Goal: Information Seeking & Learning: Understand process/instructions

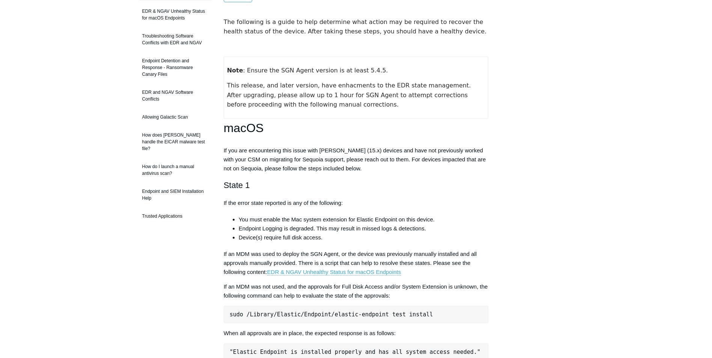
scroll to position [113, 0]
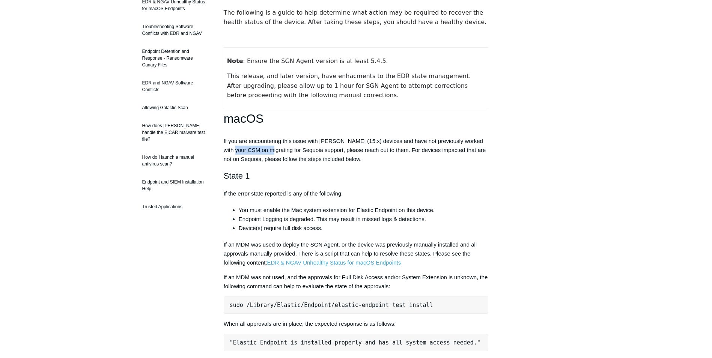
drag, startPoint x: 235, startPoint y: 152, endPoint x: 274, endPoint y: 149, distance: 38.4
click at [274, 149] on p "If you are encountering this issue with macOS Sequoia (15.x) devices and have n…" at bounding box center [356, 150] width 265 height 27
click at [307, 155] on p "If you are encountering this issue with macOS Sequoia (15.x) devices and have n…" at bounding box center [356, 150] width 265 height 27
drag, startPoint x: 342, startPoint y: 151, endPoint x: 235, endPoint y: 150, distance: 107.3
click at [232, 149] on p "If you are encountering this issue with macOS Sequoia (15.x) devices and have n…" at bounding box center [356, 150] width 265 height 27
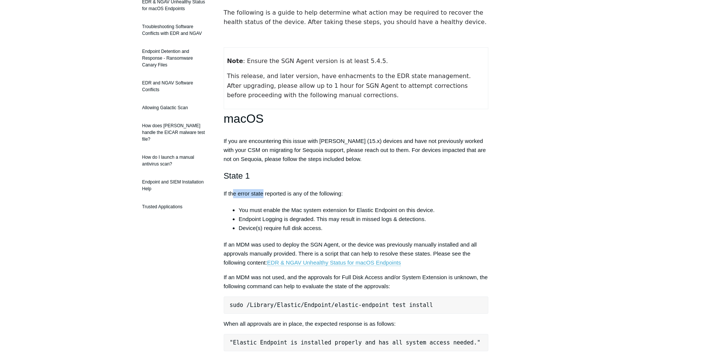
drag, startPoint x: 233, startPoint y: 191, endPoint x: 275, endPoint y: 195, distance: 42.2
click at [275, 195] on p "If the error state reported is any of the following:" at bounding box center [356, 193] width 265 height 9
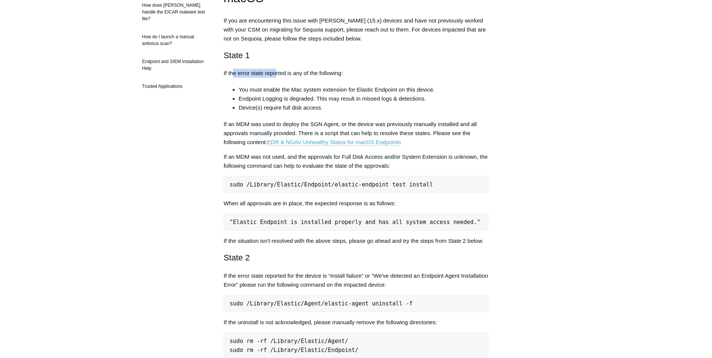
scroll to position [188, 0]
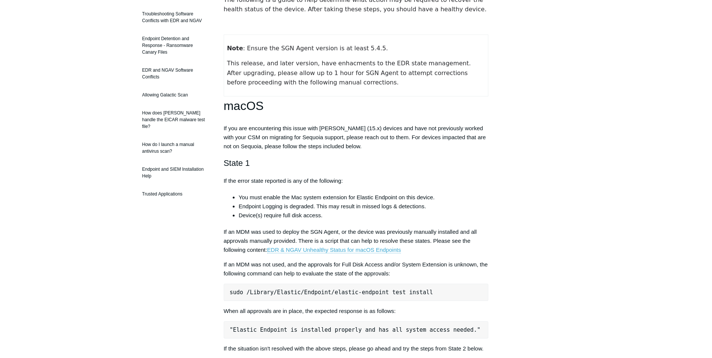
scroll to position [113, 0]
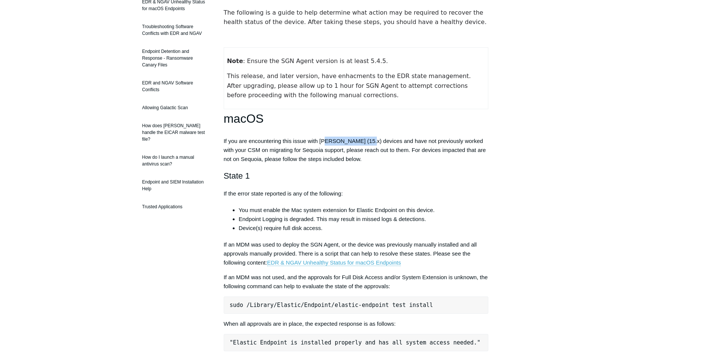
drag, startPoint x: 328, startPoint y: 141, endPoint x: 372, endPoint y: 140, distance: 43.2
click at [372, 140] on p "If you are encountering this issue with macOS Sequoia (15.x) devices and have n…" at bounding box center [356, 150] width 265 height 27
drag, startPoint x: 236, startPoint y: 150, endPoint x: 275, endPoint y: 156, distance: 40.0
click at [258, 151] on p "If you are encountering this issue with macOS Sequoia (15.x) devices and have n…" at bounding box center [356, 150] width 265 height 27
drag, startPoint x: 286, startPoint y: 149, endPoint x: 332, endPoint y: 150, distance: 45.8
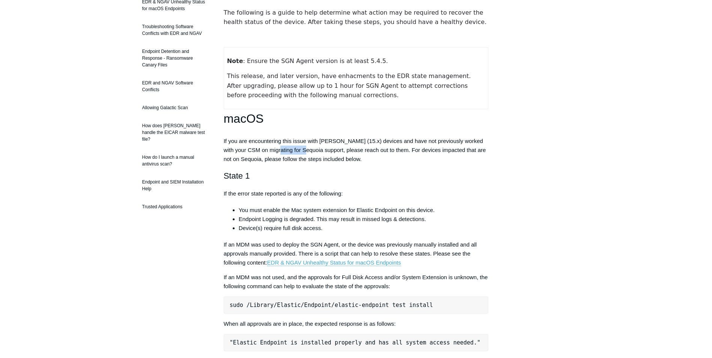
click at [308, 149] on p "If you are encountering this issue with macOS Sequoia (15.x) devices and have n…" at bounding box center [356, 150] width 265 height 27
click at [373, 149] on p "If you are encountering this issue with macOS Sequoia (15.x) devices and have n…" at bounding box center [356, 150] width 265 height 27
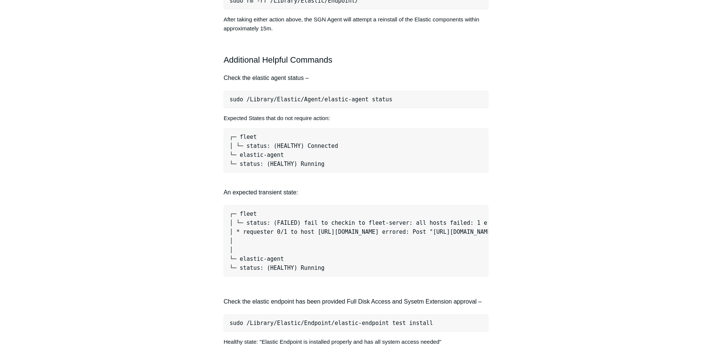
scroll to position [751, 0]
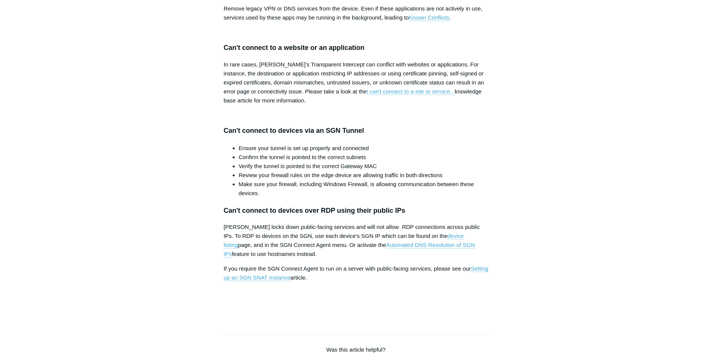
scroll to position [840, 0]
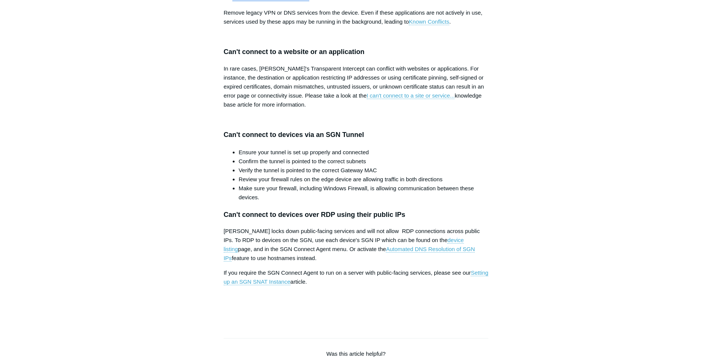
drag, startPoint x: 233, startPoint y: 161, endPoint x: 310, endPoint y: 163, distance: 77.3
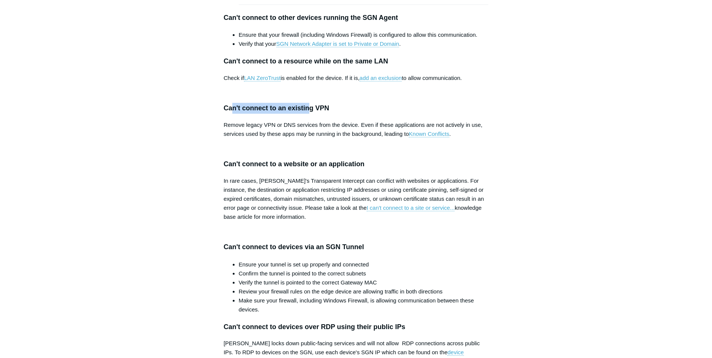
scroll to position [727, 0]
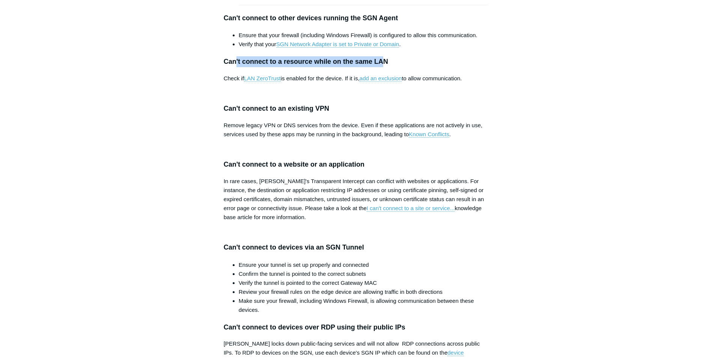
drag, startPoint x: 310, startPoint y: 225, endPoint x: 384, endPoint y: 226, distance: 74.3
click at [384, 67] on h3 "Can't connect to a resource while on the same LAN" at bounding box center [356, 61] width 265 height 11
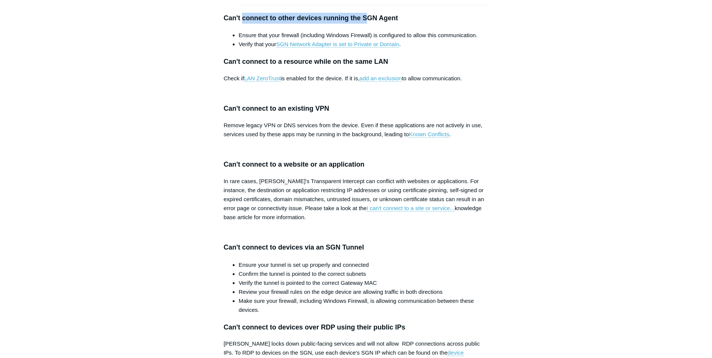
drag, startPoint x: 243, startPoint y: 183, endPoint x: 366, endPoint y: 187, distance: 123.2
click at [366, 24] on h3 "Can't connect to other devices running the SGN Agent" at bounding box center [356, 18] width 265 height 11
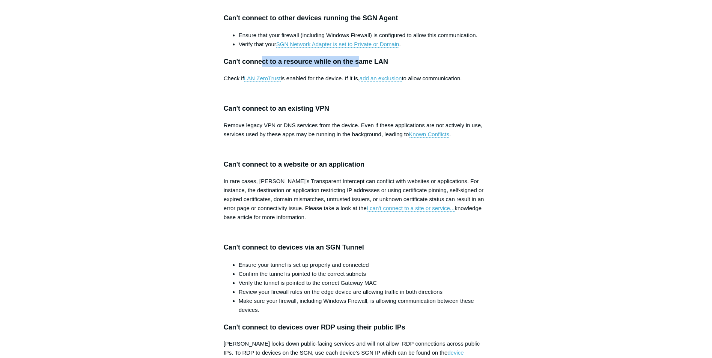
drag, startPoint x: 293, startPoint y: 224, endPoint x: 256, endPoint y: 224, distance: 36.4
click at [260, 67] on h3 "Can't connect to a resource while on the same LAN" at bounding box center [356, 61] width 265 height 11
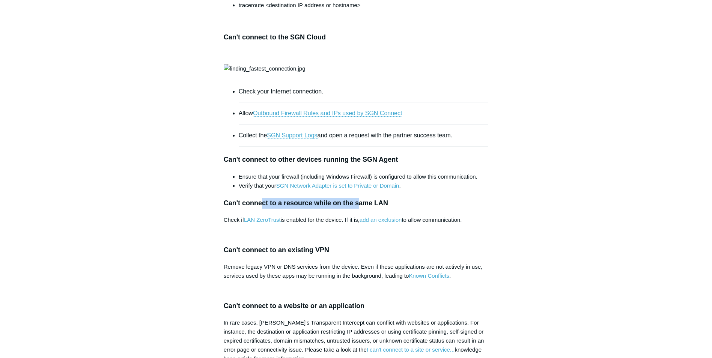
scroll to position [464, 0]
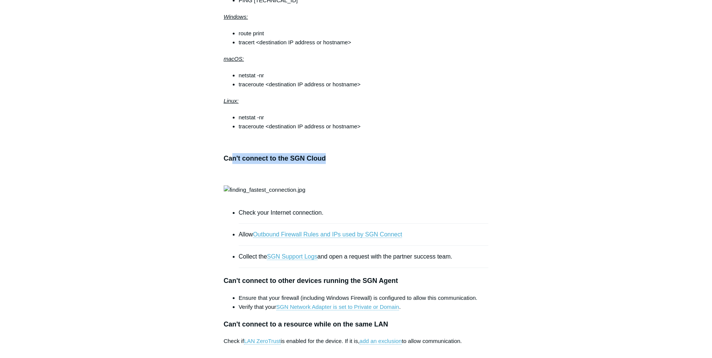
drag, startPoint x: 234, startPoint y: 157, endPoint x: 337, endPoint y: 155, distance: 103.2
click at [337, 155] on h3 "Can't connect to the SGN Cloud" at bounding box center [356, 158] width 265 height 11
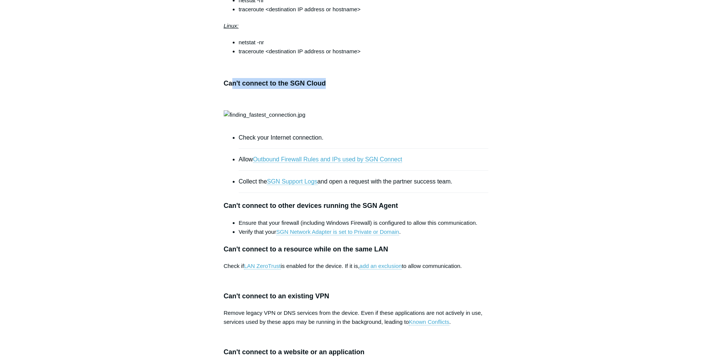
scroll to position [277, 0]
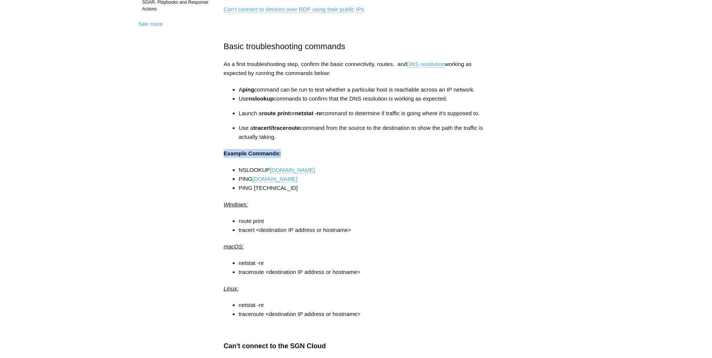
drag, startPoint x: 225, startPoint y: 155, endPoint x: 306, endPoint y: 154, distance: 81.1
click at [302, 152] on p "Example Commands:" at bounding box center [356, 153] width 265 height 9
click at [346, 216] on div "This article outlines some of the many ways you can troubleshoot the most commo…" at bounding box center [356, 361] width 265 height 1035
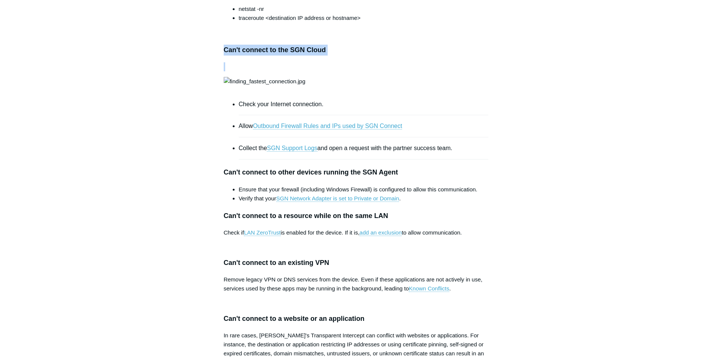
scroll to position [676, 0]
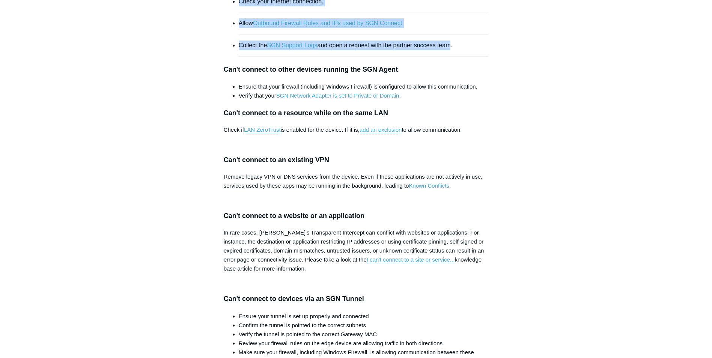
drag, startPoint x: 226, startPoint y: 102, endPoint x: 451, endPoint y: 212, distance: 250.8
click at [451, 212] on article "Device Cannot Connect to the SGN Follow Not yet followed by anyone This article…" at bounding box center [355, 72] width 287 height 1360
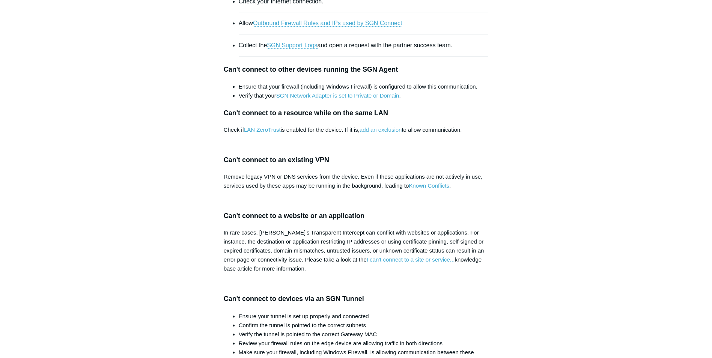
click at [405, 75] on h3 "Can't connect to other devices running the SGN Agent" at bounding box center [356, 69] width 265 height 11
drag, startPoint x: 218, startPoint y: 236, endPoint x: 454, endPoint y: 267, distance: 238.1
click at [454, 267] on article "Device Cannot Connect to the SGN Follow Not yet followed by anyone This article…" at bounding box center [355, 72] width 287 height 1360
click at [454, 100] on li "Verify that your SGN Network Adapter is set to Private or Domain ." at bounding box center [364, 95] width 250 height 9
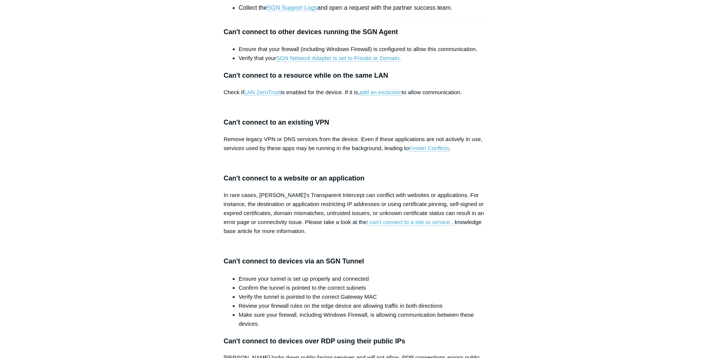
scroll to position [826, 0]
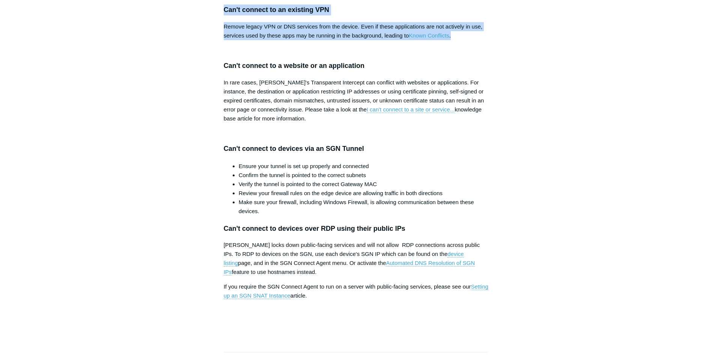
drag, startPoint x: 225, startPoint y: 177, endPoint x: 513, endPoint y: 199, distance: 289.1
click at [282, 40] on p "Remove legacy VPN or DNS services from the device. Even if these applications a…" at bounding box center [356, 31] width 265 height 18
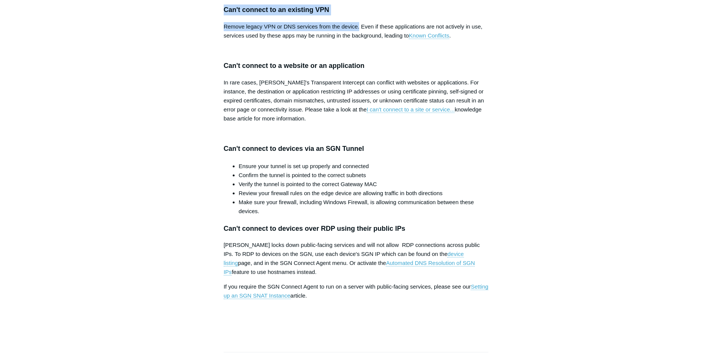
drag, startPoint x: 225, startPoint y: 170, endPoint x: 359, endPoint y: 189, distance: 135.3
drag, startPoint x: 223, startPoint y: 126, endPoint x: 468, endPoint y: 146, distance: 246.2
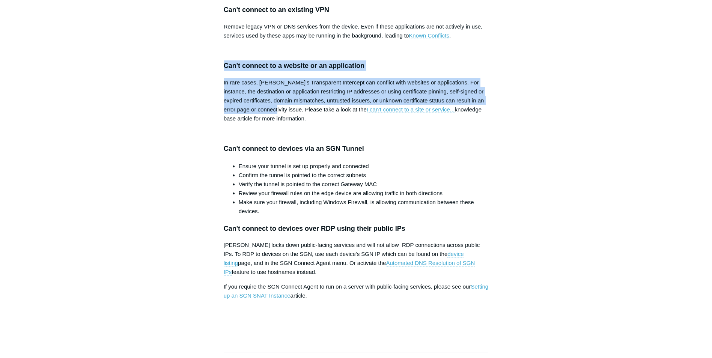
drag, startPoint x: 224, startPoint y: 233, endPoint x: 280, endPoint y: 277, distance: 71.6
click at [282, 123] on p "In rare cases, Todyl's Transparent Intercept can conflict with websites or appl…" at bounding box center [356, 100] width 265 height 45
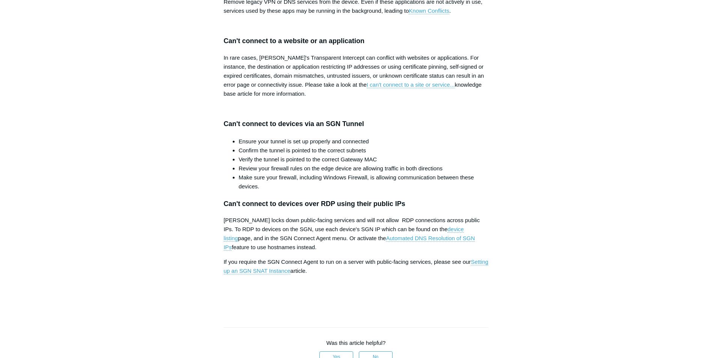
scroll to position [863, 0]
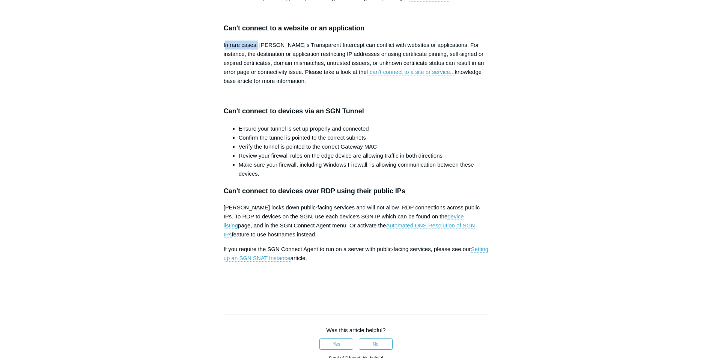
drag, startPoint x: 224, startPoint y: 211, endPoint x: 257, endPoint y: 211, distance: 33.0
click at [257, 86] on p "In rare cases, Todyl's Transparent Intercept can conflict with websites or appl…" at bounding box center [356, 63] width 265 height 45
click at [280, 86] on p "In rare cases, Todyl's Transparent Intercept can conflict with websites or appl…" at bounding box center [356, 63] width 265 height 45
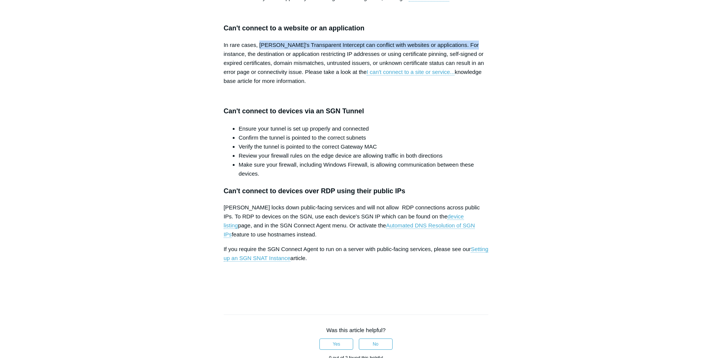
drag, startPoint x: 260, startPoint y: 211, endPoint x: 308, endPoint y: 228, distance: 51.5
click at [458, 86] on p "In rare cases, Todyl's Transparent Intercept can conflict with websites or appl…" at bounding box center [356, 63] width 265 height 45
click at [239, 86] on p "In rare cases, Todyl's Transparent Intercept can conflict with websites or appl…" at bounding box center [356, 63] width 265 height 45
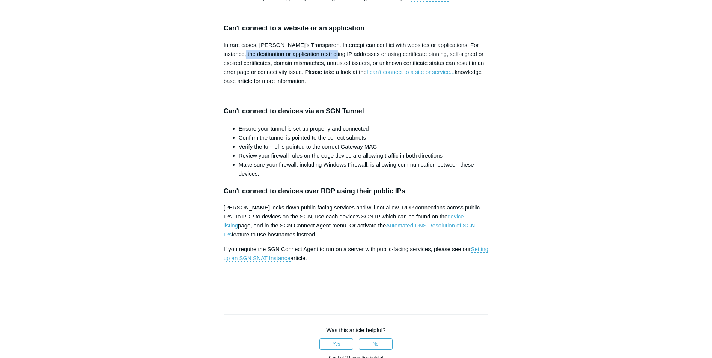
drag, startPoint x: 232, startPoint y: 220, endPoint x: 326, endPoint y: 224, distance: 94.3
click at [325, 86] on p "In rare cases, Todyl's Transparent Intercept can conflict with websites or appl…" at bounding box center [356, 63] width 265 height 45
drag, startPoint x: 367, startPoint y: 221, endPoint x: 473, endPoint y: 226, distance: 105.9
click at [471, 86] on p "In rare cases, Todyl's Transparent Intercept can conflict with websites or appl…" at bounding box center [356, 63] width 265 height 45
click at [236, 86] on p "In rare cases, Todyl's Transparent Intercept can conflict with websites or appl…" at bounding box center [356, 63] width 265 height 45
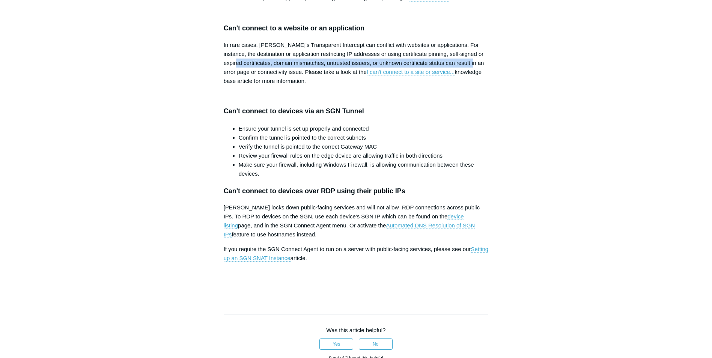
drag, startPoint x: 234, startPoint y: 230, endPoint x: 473, endPoint y: 230, distance: 239.1
click at [473, 86] on p "In rare cases, Todyl's Transparent Intercept can conflict with websites or appl…" at bounding box center [356, 63] width 265 height 45
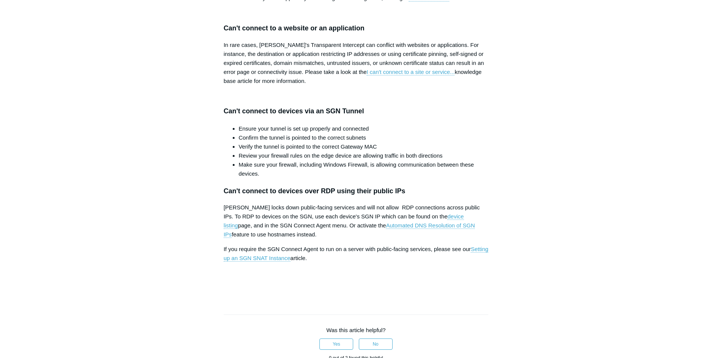
drag, startPoint x: 232, startPoint y: 238, endPoint x: 280, endPoint y: 242, distance: 48.3
click at [275, 86] on p "In rare cases, Todyl's Transparent Intercept can conflict with websites or appl…" at bounding box center [356, 63] width 265 height 45
click at [290, 86] on p "In rare cases, Todyl's Transparent Intercept can conflict with websites or appl…" at bounding box center [356, 63] width 265 height 45
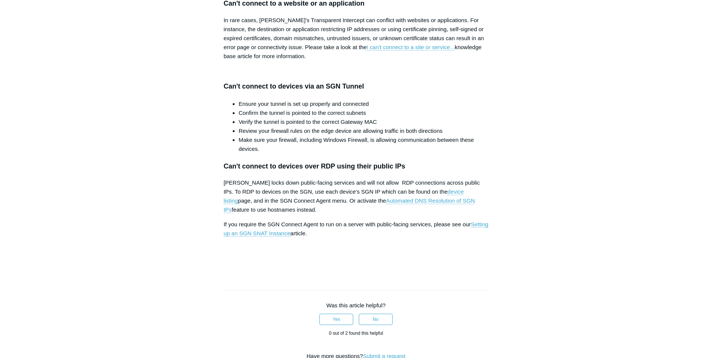
scroll to position [938, 0]
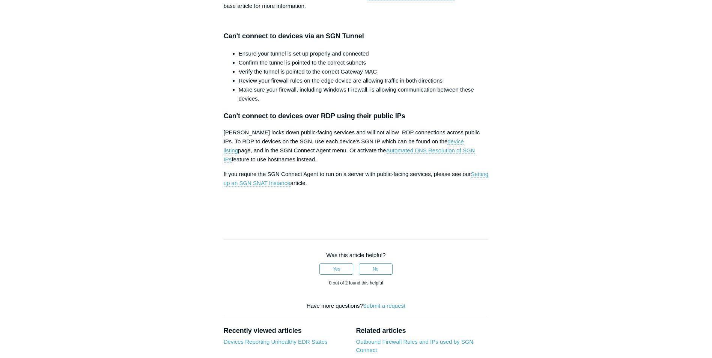
drag, startPoint x: 229, startPoint y: 116, endPoint x: 294, endPoint y: 118, distance: 65.0
drag, startPoint x: 225, startPoint y: 121, endPoint x: 321, endPoint y: 122, distance: 96.1
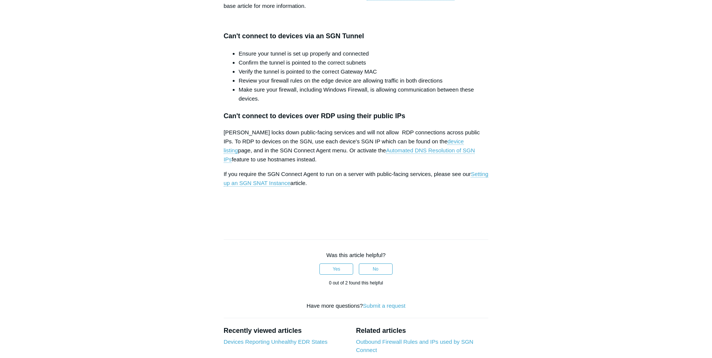
drag, startPoint x: 241, startPoint y: 281, endPoint x: 289, endPoint y: 280, distance: 47.3
click at [289, 122] on h3 "Can't connect to devices over RDP using their public IPs" at bounding box center [356, 116] width 265 height 11
click at [268, 164] on p "Todyl locks down public-facing services and will not allow RDP connections acro…" at bounding box center [356, 146] width 265 height 36
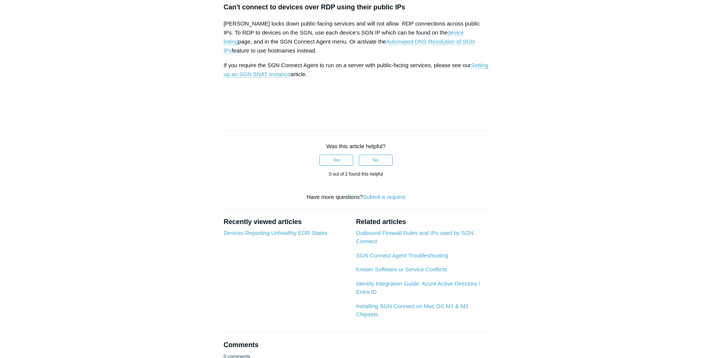
scroll to position [1051, 0]
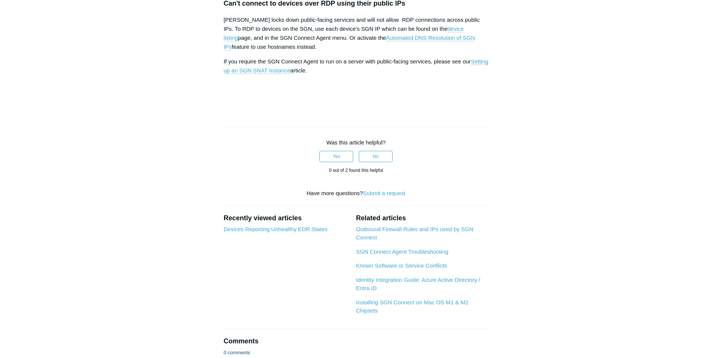
click at [250, 51] on p "Todyl locks down public-facing services and will not allow RDP connections acro…" at bounding box center [356, 33] width 265 height 36
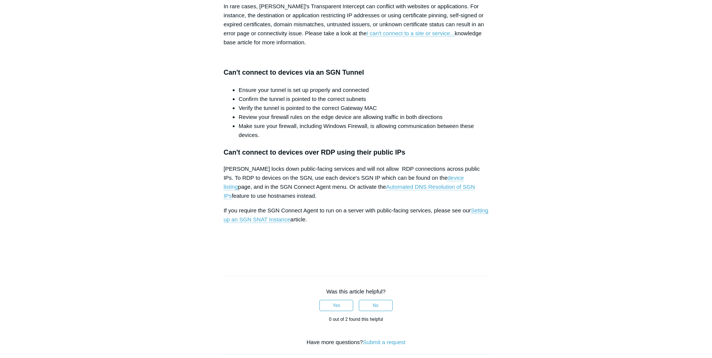
scroll to position [901, 0]
click at [408, 38] on link "I can't connect to a site or service..." at bounding box center [411, 34] width 88 height 7
click at [312, 48] on p "In rare cases, Todyl's Transparent Intercept can conflict with websites or appl…" at bounding box center [356, 25] width 265 height 45
click at [326, 48] on p "In rare cases, Todyl's Transparent Intercept can conflict with websites or appl…" at bounding box center [356, 25] width 265 height 45
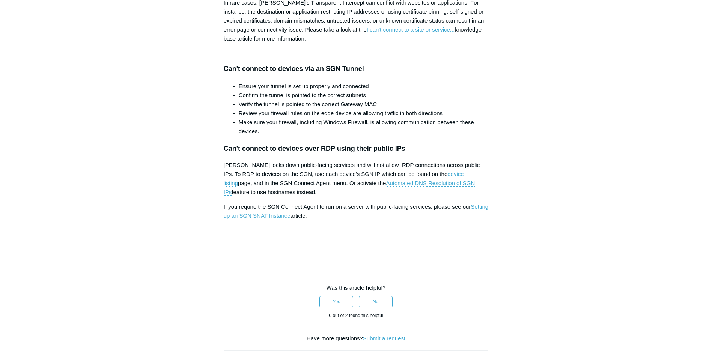
scroll to position [976, 0]
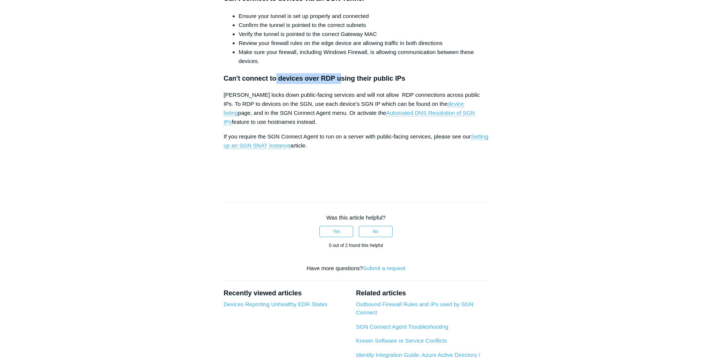
drag, startPoint x: 274, startPoint y: 248, endPoint x: 342, endPoint y: 251, distance: 67.6
click at [342, 84] on h3 "Can't connect to devices over RDP using their public IPs" at bounding box center [356, 78] width 265 height 11
click at [356, 84] on h3 "Can't connect to devices over RDP using their public IPs" at bounding box center [356, 78] width 265 height 11
drag, startPoint x: 320, startPoint y: 246, endPoint x: 357, endPoint y: 246, distance: 37.5
click at [357, 84] on h3 "Can't connect to devices over RDP using their public IPs" at bounding box center [356, 78] width 265 height 11
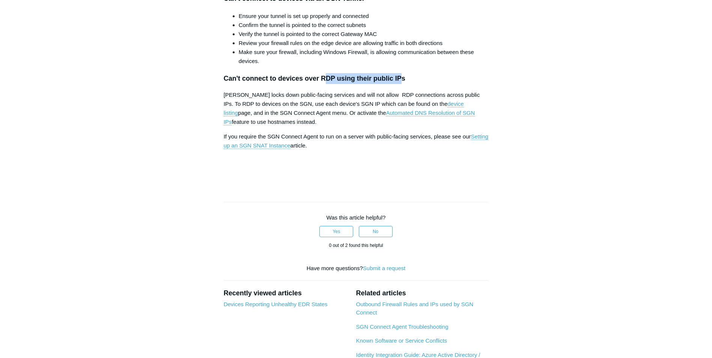
drag, startPoint x: 402, startPoint y: 245, endPoint x: 325, endPoint y: 248, distance: 77.0
click at [325, 84] on h3 "Can't connect to devices over RDP using their public IPs" at bounding box center [356, 78] width 265 height 11
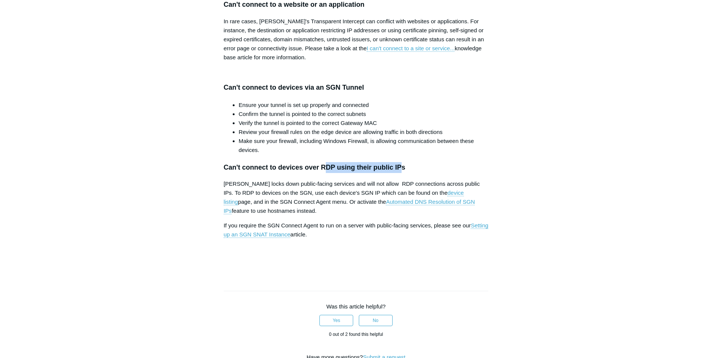
scroll to position [788, 0]
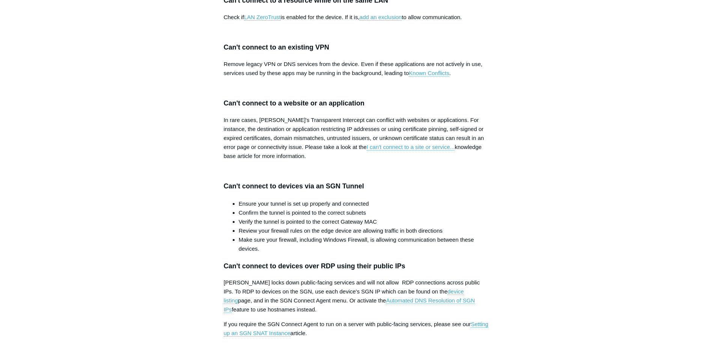
click at [305, 161] on p "In rare cases, Todyl's Transparent Intercept can conflict with websites or appl…" at bounding box center [356, 138] width 265 height 45
click at [262, 21] on link "LAN ZeroTrust" at bounding box center [262, 17] width 37 height 7
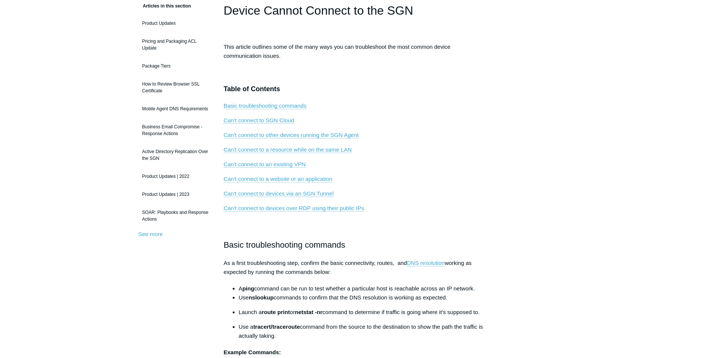
scroll to position [150, 0]
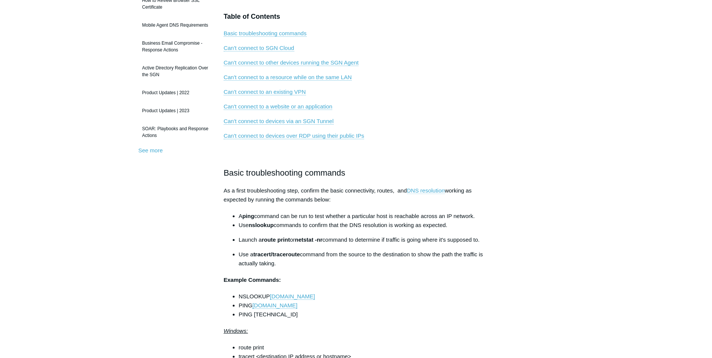
click at [422, 191] on link "DNS resolution" at bounding box center [426, 190] width 38 height 7
drag, startPoint x: 334, startPoint y: 188, endPoint x: 393, endPoint y: 194, distance: 59.3
click at [337, 190] on p "As a first troubleshooting step, confirm the basic connectivity, routes, and DN…" at bounding box center [356, 195] width 265 height 18
click at [348, 213] on li "A ping command can be run to test whether a particular host is reachable across…" at bounding box center [364, 216] width 250 height 9
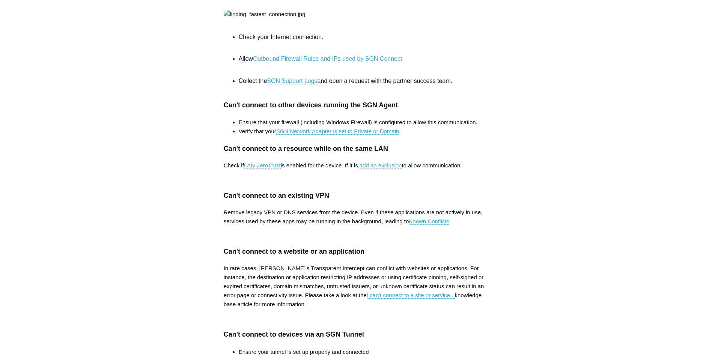
scroll to position [676, 0]
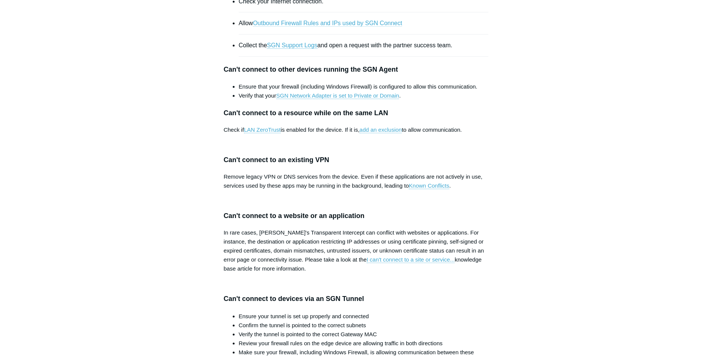
click at [322, 27] on link "Outbound Firewall Rules and IPs used by SGN Connect" at bounding box center [327, 23] width 149 height 7
click at [290, 49] on link "SGN Support Logs" at bounding box center [292, 45] width 50 height 7
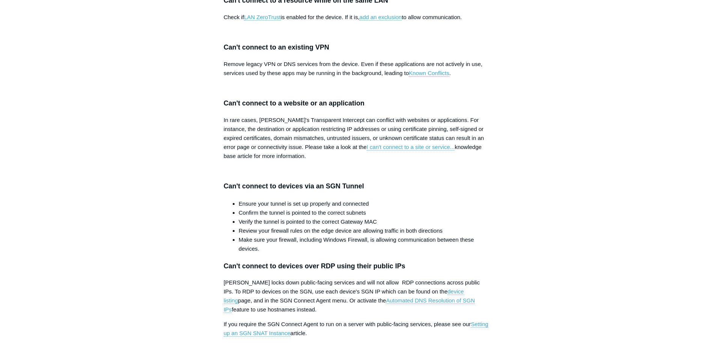
click at [280, 21] on link "LAN ZeroTrust" at bounding box center [262, 17] width 37 height 7
click at [382, 21] on link "add an exclusion" at bounding box center [381, 17] width 42 height 7
click at [430, 77] on link "Known Conflicts" at bounding box center [429, 73] width 41 height 7
click at [427, 77] on link "Known Conflicts" at bounding box center [429, 73] width 41 height 7
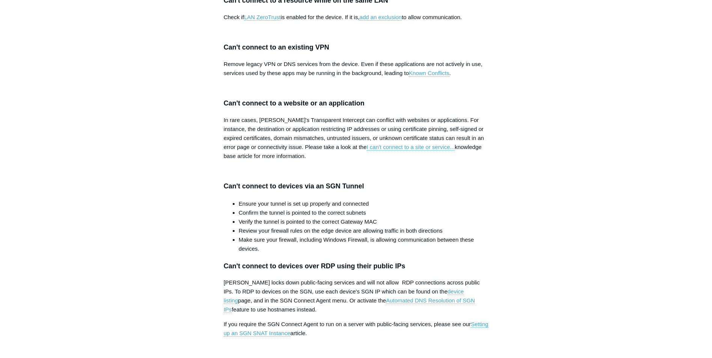
click at [428, 78] on p "Remove legacy VPN or DNS services from the device. Even if these applications a…" at bounding box center [356, 69] width 265 height 18
click at [429, 77] on link "Known Conflicts" at bounding box center [429, 73] width 41 height 7
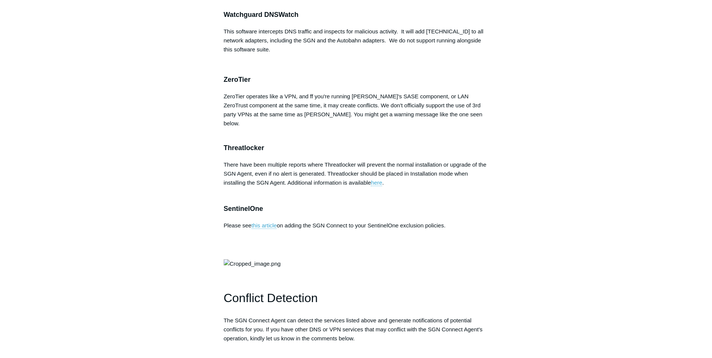
scroll to position [1426, 0]
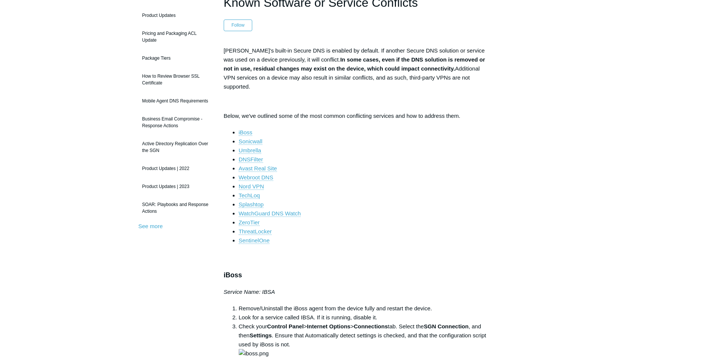
scroll to position [75, 0]
click at [249, 200] on link "Splashtop" at bounding box center [251, 203] width 25 height 7
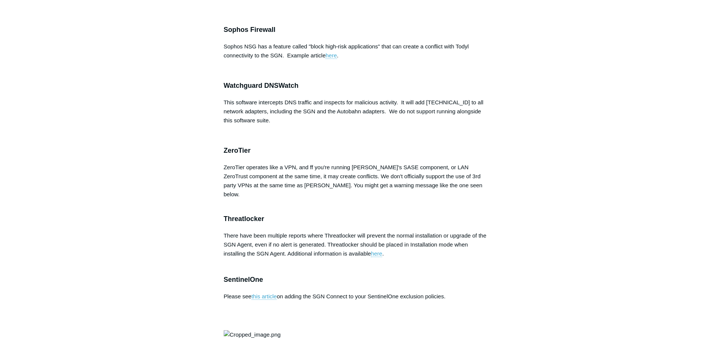
drag, startPoint x: 251, startPoint y: 49, endPoint x: 337, endPoint y: 46, distance: 85.2
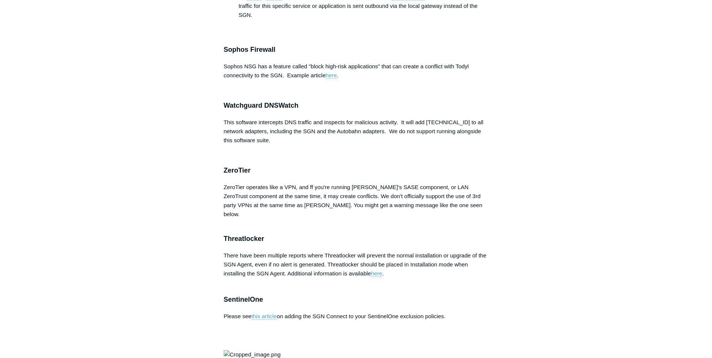
scroll to position [1390, 0]
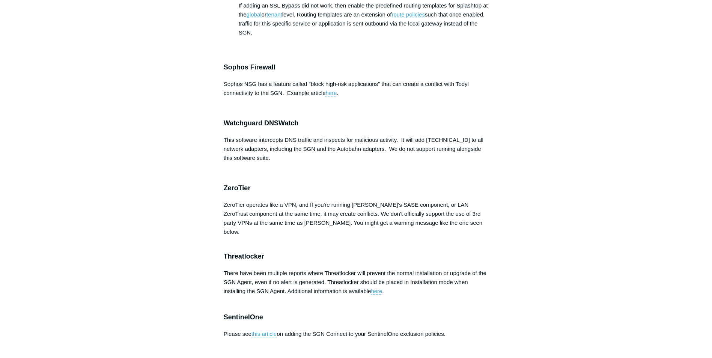
drag, startPoint x: 239, startPoint y: 140, endPoint x: 289, endPoint y: 140, distance: 49.5
drag, startPoint x: 349, startPoint y: 155, endPoint x: 407, endPoint y: 151, distance: 57.5
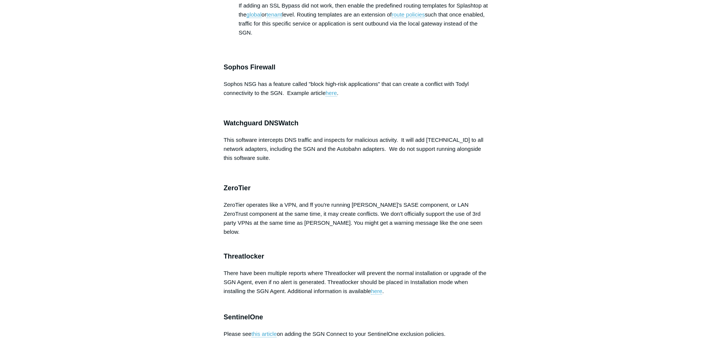
drag, startPoint x: 423, startPoint y: 155, endPoint x: 387, endPoint y: 154, distance: 35.7
copy li "splashtop.com"
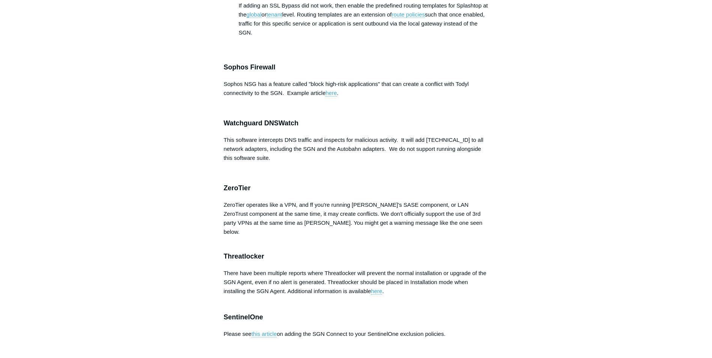
drag, startPoint x: 270, startPoint y: 90, endPoint x: 383, endPoint y: 81, distance: 113.3
drag, startPoint x: 309, startPoint y: 91, endPoint x: 246, endPoint y: 79, distance: 64.1
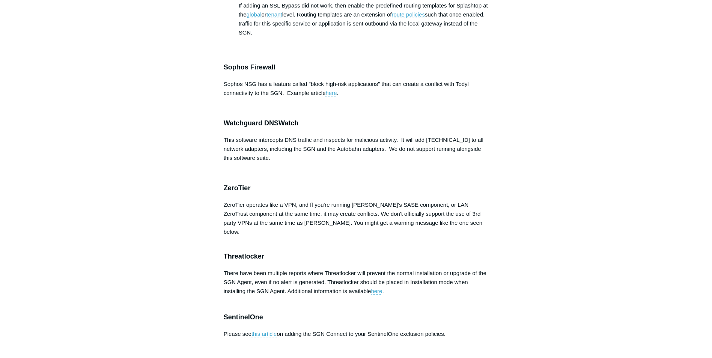
drag, startPoint x: 260, startPoint y: 121, endPoint x: 221, endPoint y: 113, distance: 39.5
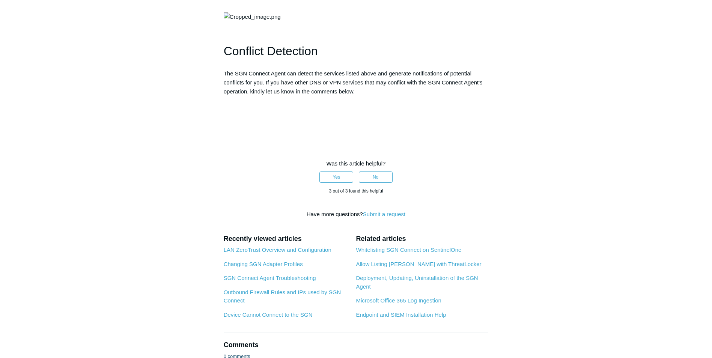
scroll to position [1653, 0]
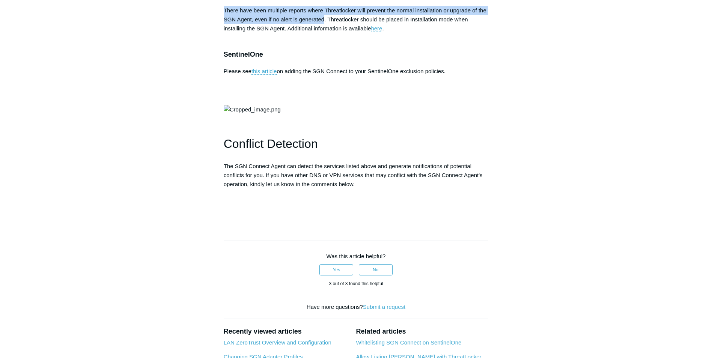
drag, startPoint x: 226, startPoint y: 188, endPoint x: 324, endPoint y: 194, distance: 98.5
click at [324, 33] on p "There have been multiple reports where Threatlocker will prevent the normal ins…" at bounding box center [356, 19] width 265 height 27
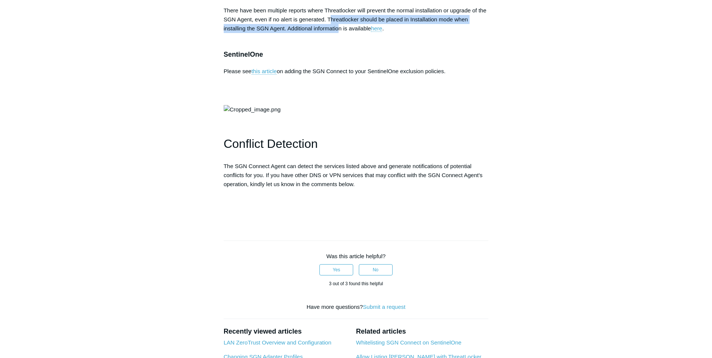
drag, startPoint x: 331, startPoint y: 193, endPoint x: 337, endPoint y: 203, distance: 11.9
click at [337, 33] on p "There have been multiple reports where Threatlocker will prevent the normal ins…" at bounding box center [356, 19] width 265 height 27
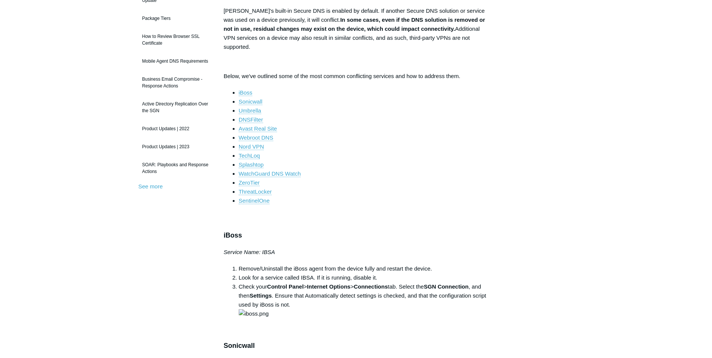
scroll to position [302, 0]
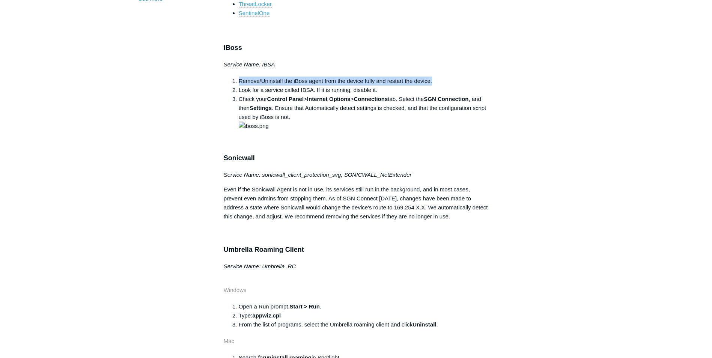
drag, startPoint x: 238, startPoint y: 73, endPoint x: 433, endPoint y: 74, distance: 194.8
click at [433, 77] on li "Remove/Uninstall the iBoss agent from the device fully and restart the device." at bounding box center [364, 81] width 250 height 9
click at [242, 86] on li "Look for a service called IBSA. If it is running, disable it." at bounding box center [364, 90] width 250 height 9
drag, startPoint x: 238, startPoint y: 79, endPoint x: 380, endPoint y: 84, distance: 141.6
click at [380, 86] on li "Look for a service called IBSA. If it is running, disable it." at bounding box center [364, 90] width 250 height 9
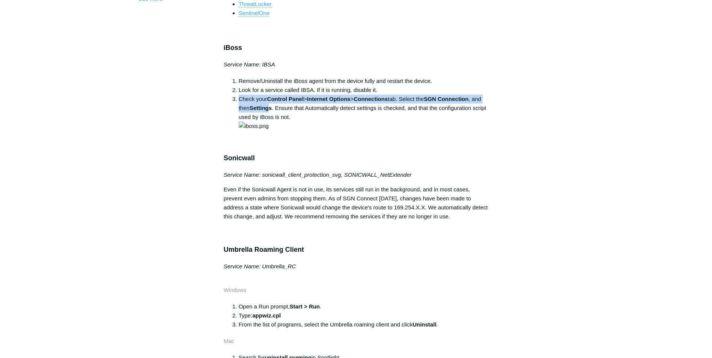
drag, startPoint x: 239, startPoint y: 89, endPoint x: 280, endPoint y: 100, distance: 41.6
click at [280, 100] on li "Check your Control Panel > Internet Options > Connections tab. Select the SGN C…" at bounding box center [364, 113] width 250 height 36
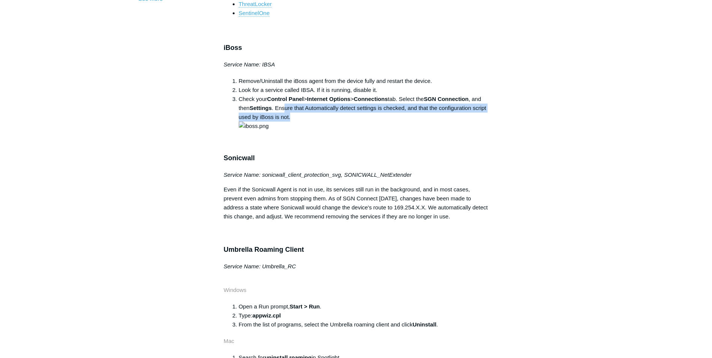
drag, startPoint x: 296, startPoint y: 98, endPoint x: 330, endPoint y: 108, distance: 35.1
click at [330, 108] on li "Check your Control Panel > Internet Options > Connections tab. Select the SGN C…" at bounding box center [364, 113] width 250 height 36
click at [244, 107] on li "Check your Control Panel > Internet Options > Connections tab. Select the SGN C…" at bounding box center [364, 113] width 250 height 36
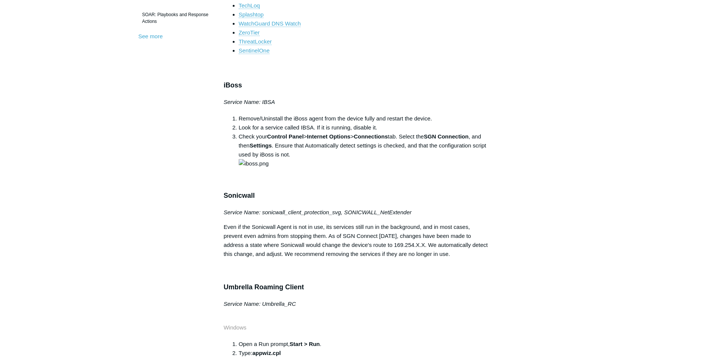
scroll to position [414, 0]
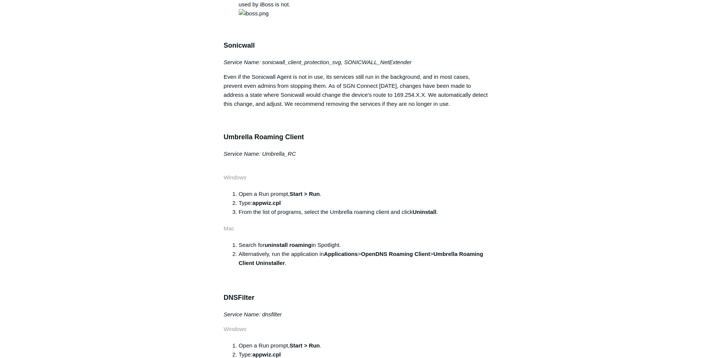
click at [231, 65] on em "Service Name: sonicwall_client_protection_svg, SONICWALL_NetExtender" at bounding box center [318, 62] width 188 height 6
click at [266, 108] on p "Even if the Sonicwall Agent is not in use, its services still run in the backgr…" at bounding box center [356, 90] width 265 height 36
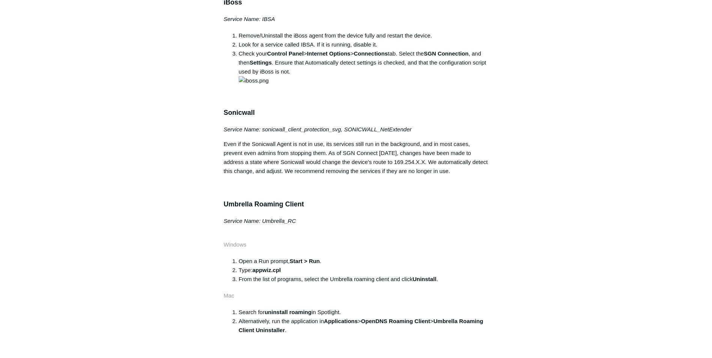
scroll to position [452, 0]
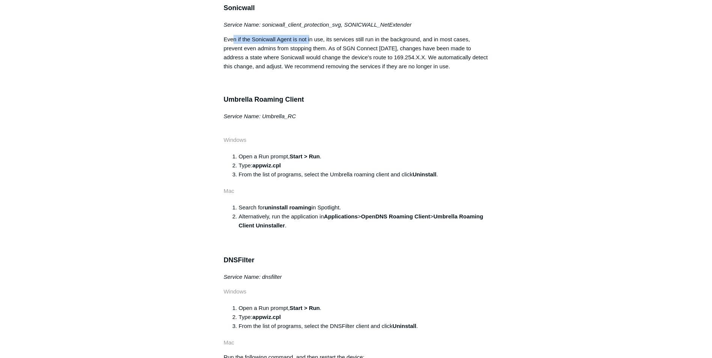
drag, startPoint x: 233, startPoint y: 222, endPoint x: 311, endPoint y: 226, distance: 77.8
click at [311, 71] on p "Even if the Sonicwall Agent is not in use, its services still run in the backgr…" at bounding box center [356, 53] width 265 height 36
drag, startPoint x: 325, startPoint y: 224, endPoint x: 416, endPoint y: 226, distance: 90.5
click at [416, 71] on p "Even if the Sonicwall Agent is not in use, its services still run in the backgr…" at bounding box center [356, 53] width 265 height 36
drag, startPoint x: 230, startPoint y: 233, endPoint x: 327, endPoint y: 229, distance: 96.9
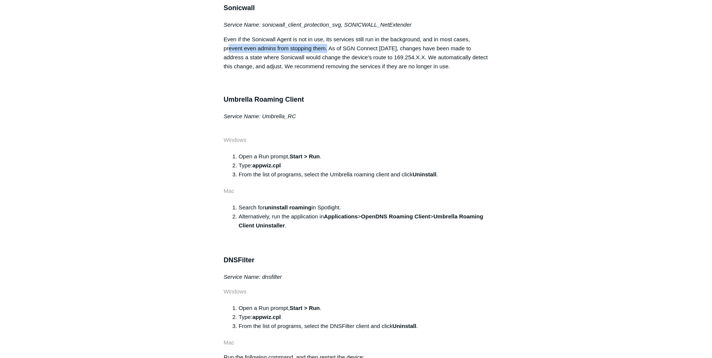
click at [327, 71] on p "Even if the Sonicwall Agent is not in use, its services still run in the backgr…" at bounding box center [356, 53] width 265 height 36
click at [331, 71] on p "Even if the Sonicwall Agent is not in use, its services still run in the backgr…" at bounding box center [356, 53] width 265 height 36
drag, startPoint x: 330, startPoint y: 232, endPoint x: 395, endPoint y: 234, distance: 65.3
click at [395, 71] on p "Even if the Sonicwall Agent is not in use, its services still run in the backgr…" at bounding box center [356, 53] width 265 height 36
drag, startPoint x: 233, startPoint y: 244, endPoint x: 290, endPoint y: 246, distance: 57.4
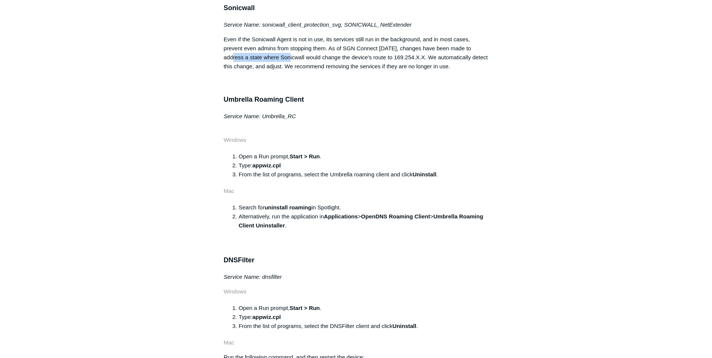
click at [290, 71] on p "Even if the Sonicwall Agent is not in use, its services still run in the backgr…" at bounding box center [356, 53] width 265 height 36
drag, startPoint x: 330, startPoint y: 254, endPoint x: 388, endPoint y: 251, distance: 58.3
click at [382, 71] on p "Even if the Sonicwall Agent is not in use, its services still run in the backgr…" at bounding box center [356, 53] width 265 height 36
click at [450, 71] on p "Even if the Sonicwall Agent is not in use, its services still run in the backgr…" at bounding box center [356, 53] width 265 height 36
click at [362, 71] on p "Even if the Sonicwall Agent is not in use, its services still run in the backgr…" at bounding box center [356, 53] width 265 height 36
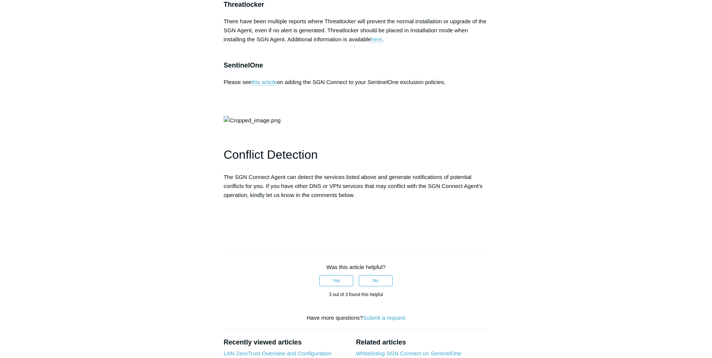
scroll to position [1503, 0]
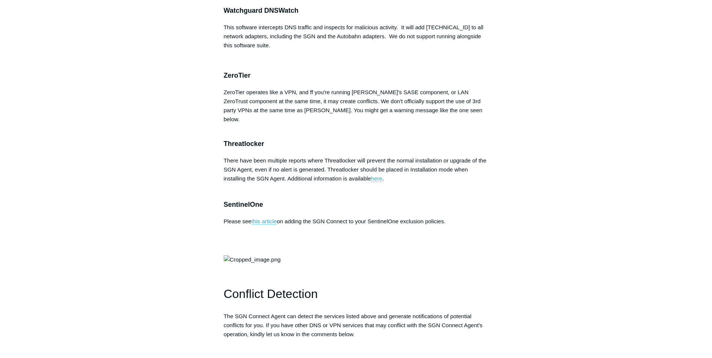
drag, startPoint x: 226, startPoint y: 138, endPoint x: 281, endPoint y: 141, distance: 55.6
drag, startPoint x: 226, startPoint y: 156, endPoint x: 247, endPoint y: 156, distance: 21.0
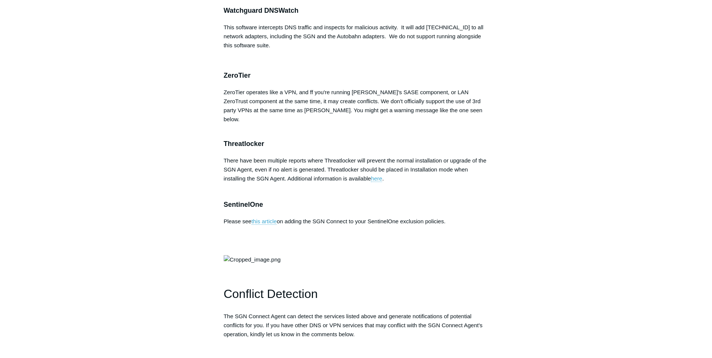
drag, startPoint x: 315, startPoint y: 153, endPoint x: 377, endPoint y: 153, distance: 61.9
drag, startPoint x: 226, startPoint y: 163, endPoint x: 287, endPoint y: 167, distance: 61.3
